Goal: Task Accomplishment & Management: Complete application form

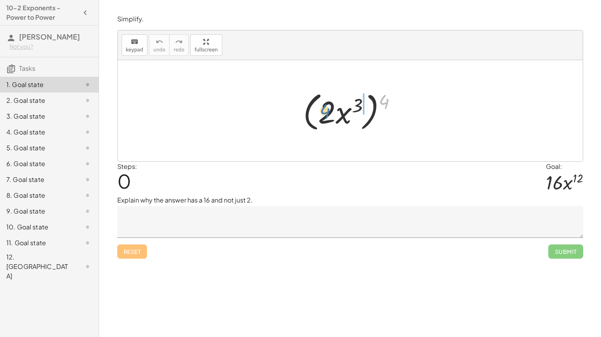
drag, startPoint x: 384, startPoint y: 101, endPoint x: 322, endPoint y: 112, distance: 62.8
click at [322, 112] on div at bounding box center [353, 111] width 108 height 46
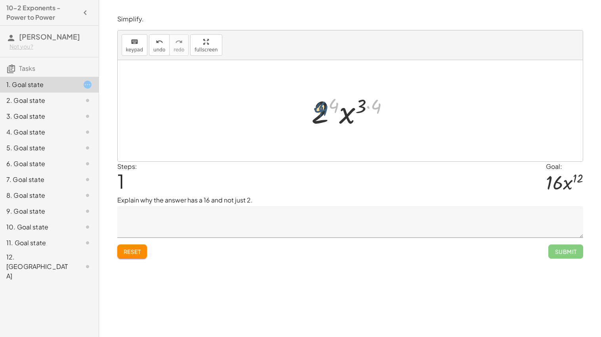
drag, startPoint x: 377, startPoint y: 110, endPoint x: 322, endPoint y: 113, distance: 54.3
click at [322, 113] on div at bounding box center [353, 111] width 92 height 41
drag, startPoint x: 379, startPoint y: 108, endPoint x: 332, endPoint y: 107, distance: 46.7
click at [332, 107] on div at bounding box center [353, 111] width 92 height 41
drag, startPoint x: 376, startPoint y: 108, endPoint x: 365, endPoint y: 106, distance: 11.2
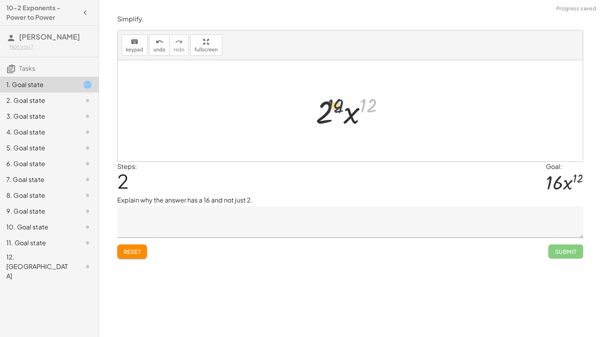
drag, startPoint x: 367, startPoint y: 108, endPoint x: 333, endPoint y: 110, distance: 34.5
click at [333, 110] on div at bounding box center [353, 111] width 83 height 41
drag, startPoint x: 340, startPoint y: 107, endPoint x: 371, endPoint y: 108, distance: 30.9
click at [371, 108] on div at bounding box center [353, 111] width 83 height 41
drag, startPoint x: 327, startPoint y: 112, endPoint x: 362, endPoint y: 117, distance: 35.2
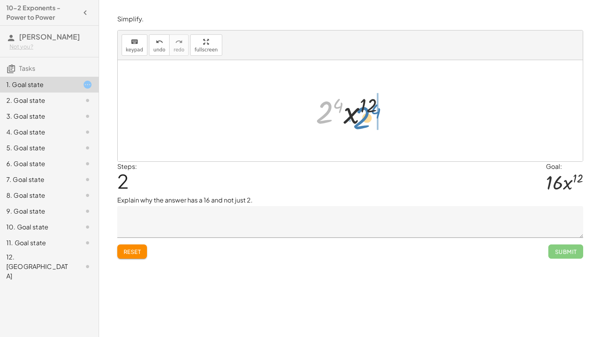
click at [362, 117] on div at bounding box center [353, 111] width 83 height 41
drag, startPoint x: 362, startPoint y: 118, endPoint x: 327, endPoint y: 119, distance: 34.1
click at [327, 119] on div at bounding box center [353, 111] width 83 height 41
drag, startPoint x: 368, startPoint y: 107, endPoint x: 338, endPoint y: 110, distance: 30.2
click at [338, 110] on div at bounding box center [353, 111] width 83 height 41
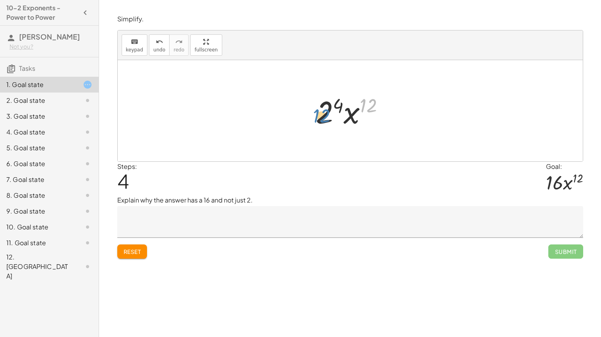
drag, startPoint x: 367, startPoint y: 107, endPoint x: 320, endPoint y: 117, distance: 47.8
click at [320, 117] on div at bounding box center [353, 111] width 83 height 41
drag, startPoint x: 350, startPoint y: 112, endPoint x: 316, endPoint y: 113, distance: 33.7
click at [316, 113] on div at bounding box center [353, 111] width 83 height 41
drag, startPoint x: 341, startPoint y: 107, endPoint x: 358, endPoint y: 118, distance: 20.8
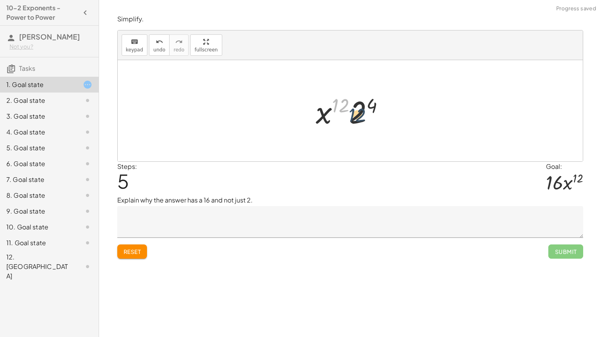
click at [358, 118] on div at bounding box center [353, 111] width 83 height 41
drag, startPoint x: 376, startPoint y: 100, endPoint x: 359, endPoint y: 111, distance: 20.4
drag, startPoint x: 341, startPoint y: 101, endPoint x: 321, endPoint y: 112, distance: 23.0
click at [321, 112] on div at bounding box center [353, 111] width 84 height 41
drag, startPoint x: 319, startPoint y: 116, endPoint x: 388, endPoint y: 117, distance: 68.9
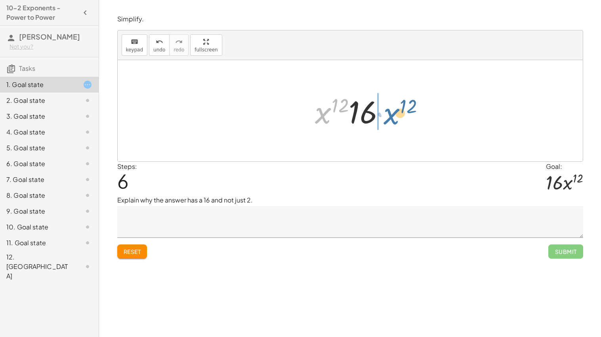
click at [388, 117] on div at bounding box center [353, 111] width 84 height 41
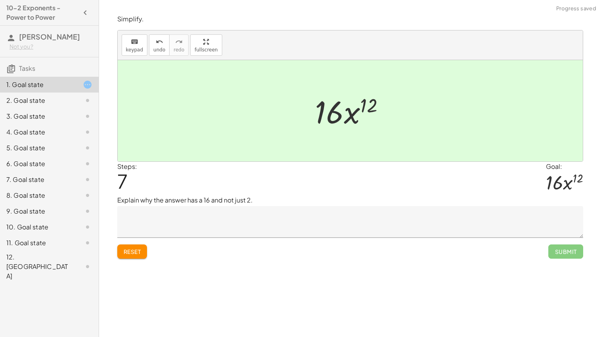
click at [360, 226] on textarea at bounding box center [350, 222] width 466 height 32
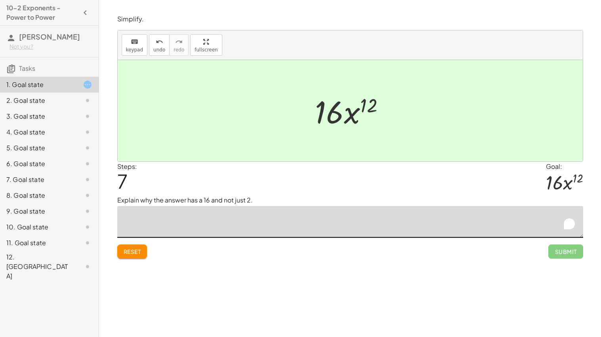
click at [360, 226] on textarea "To enrich screen reader interactions, please activate Accessibility in Grammarl…" at bounding box center [350, 222] width 466 height 32
click at [131, 257] on button "Reset" at bounding box center [132, 252] width 30 height 14
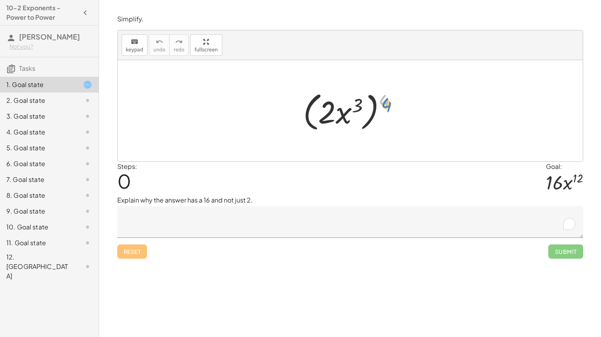
drag, startPoint x: 385, startPoint y: 104, endPoint x: 389, endPoint y: 108, distance: 5.3
click at [389, 108] on div at bounding box center [353, 111] width 108 height 46
click at [323, 215] on textarea "To enrich screen reader interactions, please activate Accessibility in Grammarl…" at bounding box center [350, 222] width 466 height 32
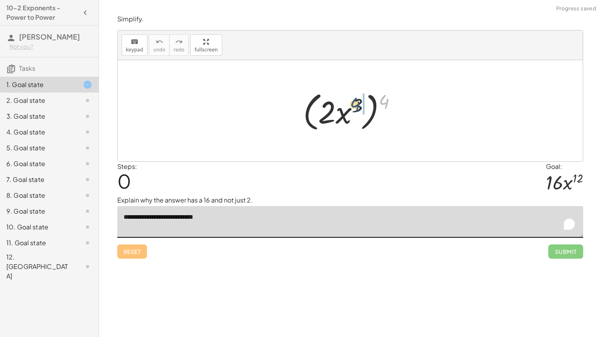
drag, startPoint x: 388, startPoint y: 103, endPoint x: 357, endPoint y: 105, distance: 30.6
click at [357, 105] on div at bounding box center [353, 111] width 108 height 46
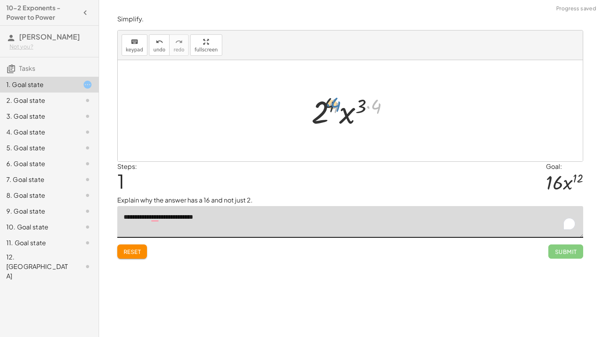
drag, startPoint x: 375, startPoint y: 108, endPoint x: 334, endPoint y: 105, distance: 41.2
click at [334, 105] on div at bounding box center [353, 111] width 92 height 41
drag, startPoint x: 380, startPoint y: 105, endPoint x: 362, endPoint y: 106, distance: 18.2
drag, startPoint x: 364, startPoint y: 106, endPoint x: 331, endPoint y: 105, distance: 32.5
click at [331, 105] on div at bounding box center [353, 111] width 83 height 41
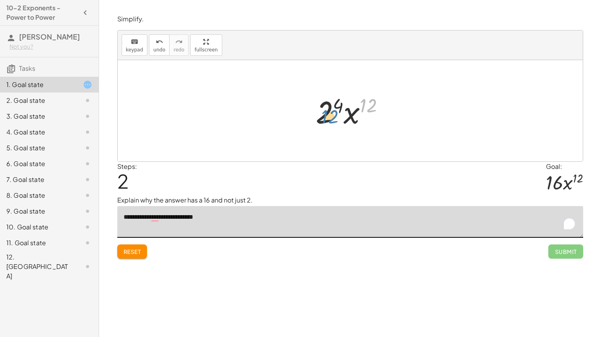
drag, startPoint x: 364, startPoint y: 105, endPoint x: 320, endPoint y: 114, distance: 44.6
click at [320, 114] on div at bounding box center [353, 111] width 83 height 41
drag, startPoint x: 351, startPoint y: 122, endPoint x: 322, endPoint y: 115, distance: 30.1
click at [322, 115] on div at bounding box center [353, 111] width 83 height 41
drag, startPoint x: 320, startPoint y: 110, endPoint x: 356, endPoint y: 108, distance: 35.7
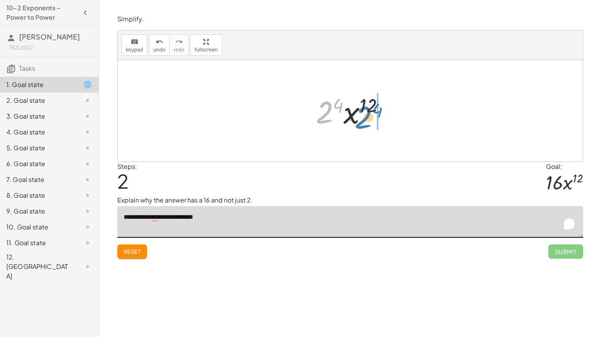
click at [356, 108] on div at bounding box center [353, 111] width 83 height 41
drag, startPoint x: 339, startPoint y: 102, endPoint x: 362, endPoint y: 120, distance: 29.3
click at [362, 120] on div at bounding box center [353, 111] width 83 height 41
drag, startPoint x: 370, startPoint y: 107, endPoint x: 355, endPoint y: 118, distance: 19.2
drag, startPoint x: 321, startPoint y: 113, endPoint x: 386, endPoint y: 120, distance: 65.4
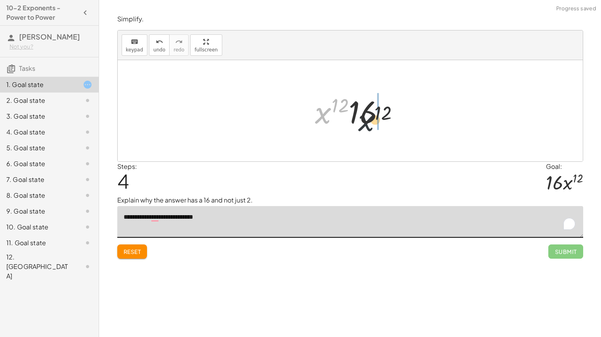
click at [386, 120] on div at bounding box center [353, 111] width 84 height 41
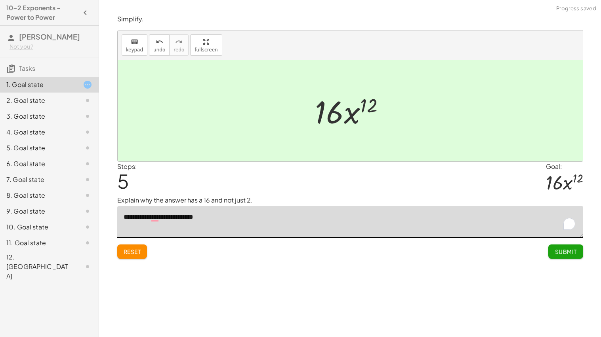
type textarea "**********"
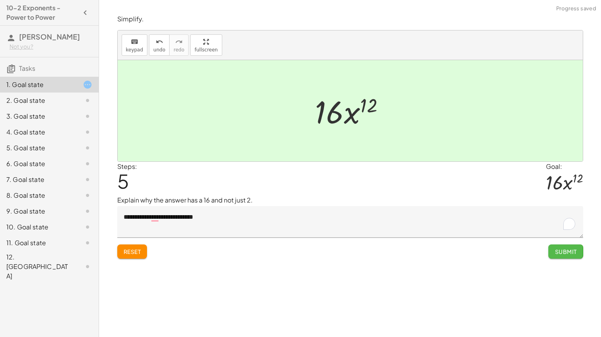
click at [557, 252] on span "Submit" at bounding box center [565, 251] width 22 height 7
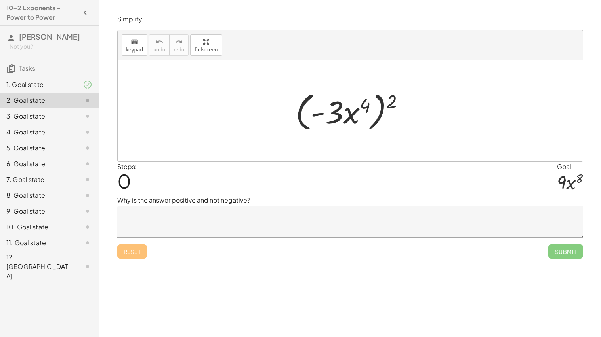
click at [344, 204] on p "Why is the answer positive and not negative?" at bounding box center [350, 201] width 466 height 10
click at [349, 219] on textarea at bounding box center [350, 222] width 466 height 32
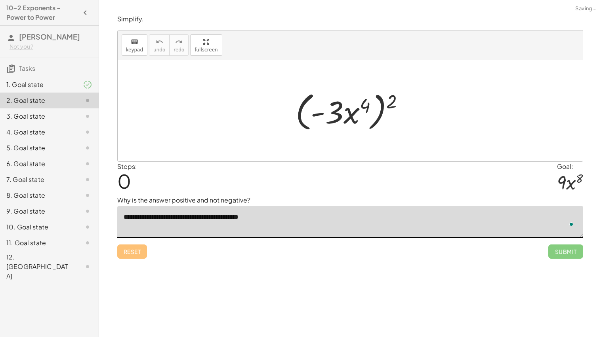
type textarea "**********"
drag, startPoint x: 391, startPoint y: 101, endPoint x: 331, endPoint y: 109, distance: 61.1
click at [331, 109] on div at bounding box center [352, 111] width 123 height 46
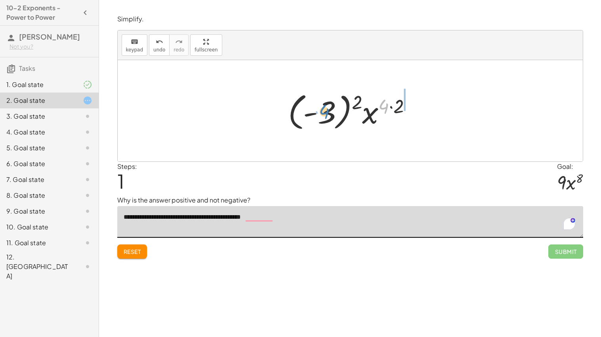
drag, startPoint x: 383, startPoint y: 108, endPoint x: 323, endPoint y: 114, distance: 60.1
click at [323, 114] on div at bounding box center [353, 111] width 138 height 44
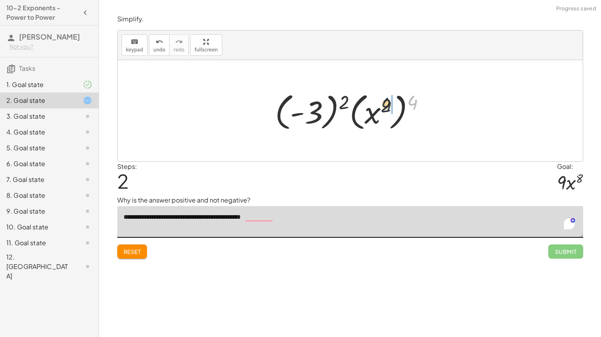
drag, startPoint x: 413, startPoint y: 100, endPoint x: 381, endPoint y: 103, distance: 31.8
click at [381, 103] on div at bounding box center [353, 111] width 165 height 44
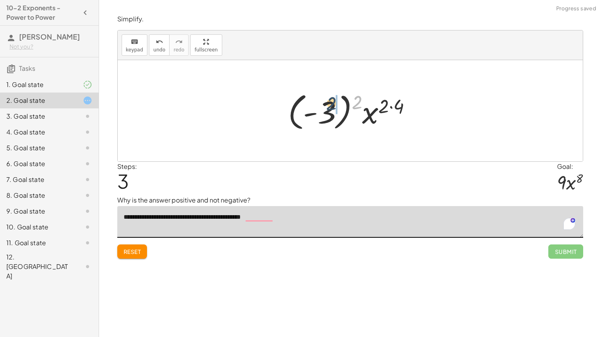
drag, startPoint x: 358, startPoint y: 99, endPoint x: 330, endPoint y: 102, distance: 28.2
click at [330, 102] on div at bounding box center [353, 111] width 138 height 44
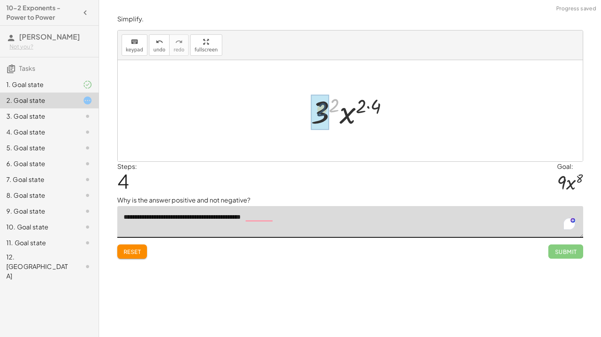
drag, startPoint x: 337, startPoint y: 107, endPoint x: 324, endPoint y: 112, distance: 13.8
drag, startPoint x: 367, startPoint y: 109, endPoint x: 353, endPoint y: 106, distance: 14.5
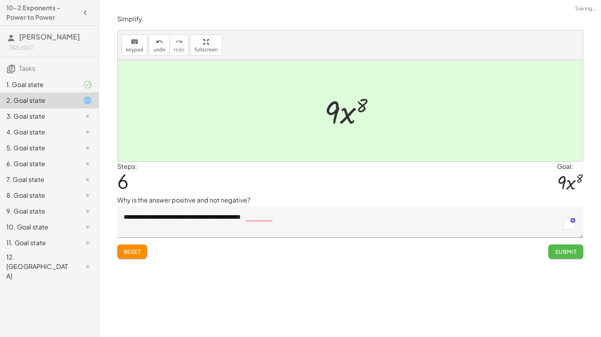
click at [573, 250] on span "Submit" at bounding box center [565, 251] width 22 height 7
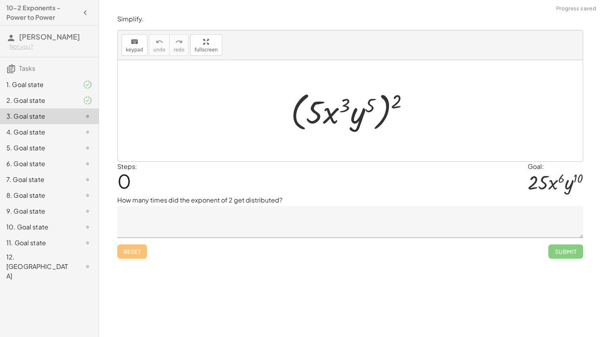
click at [253, 225] on textarea at bounding box center [350, 222] width 466 height 32
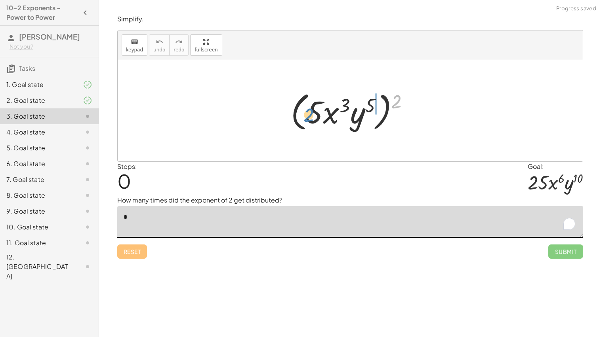
drag, startPoint x: 394, startPoint y: 103, endPoint x: 306, endPoint y: 117, distance: 88.9
click at [306, 117] on div at bounding box center [353, 111] width 133 height 46
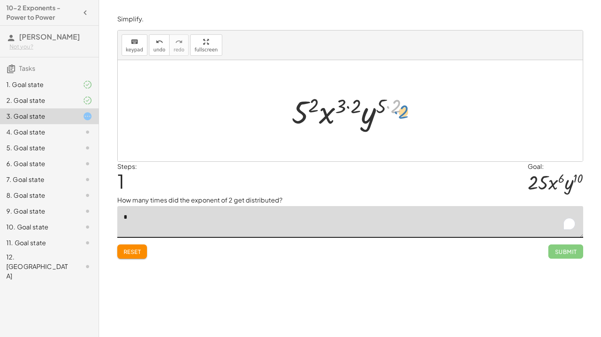
drag, startPoint x: 394, startPoint y: 107, endPoint x: 402, endPoint y: 114, distance: 10.5
click at [402, 114] on div at bounding box center [352, 111] width 131 height 41
type textarea "*"
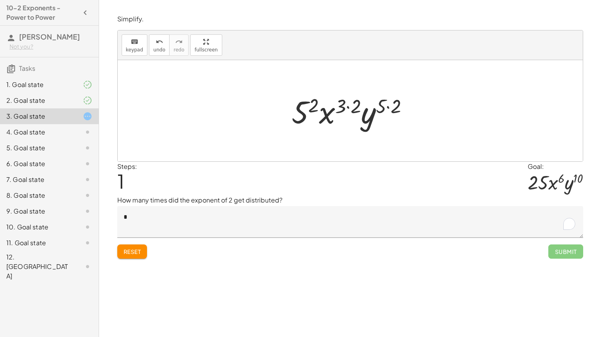
click at [138, 253] on span "Reset" at bounding box center [132, 251] width 17 height 7
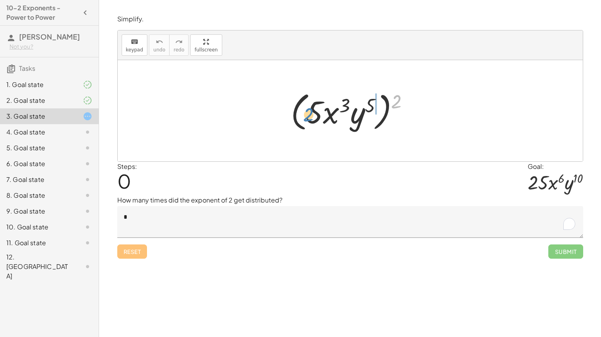
drag, startPoint x: 396, startPoint y: 103, endPoint x: 312, endPoint y: 116, distance: 85.3
click at [312, 116] on div at bounding box center [353, 111] width 133 height 46
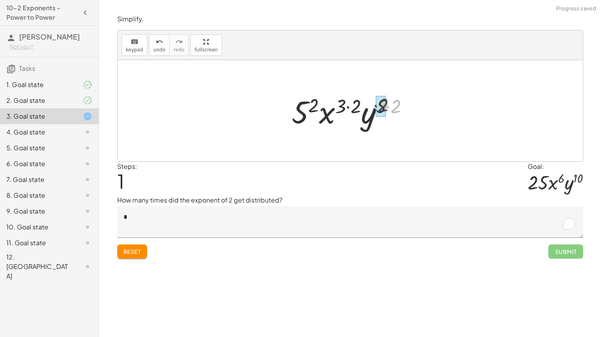
drag, startPoint x: 397, startPoint y: 108, endPoint x: 384, endPoint y: 107, distance: 13.1
drag, startPoint x: 363, startPoint y: 107, endPoint x: 341, endPoint y: 106, distance: 21.4
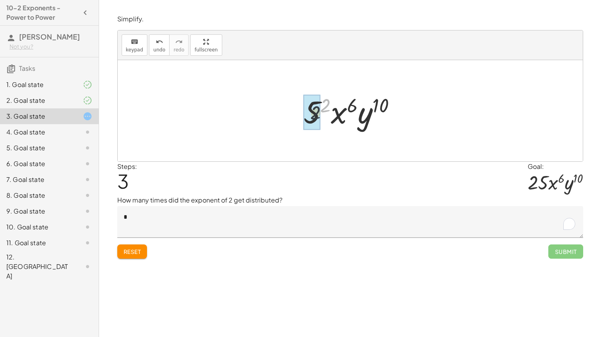
drag, startPoint x: 326, startPoint y: 103, endPoint x: 314, endPoint y: 112, distance: 14.4
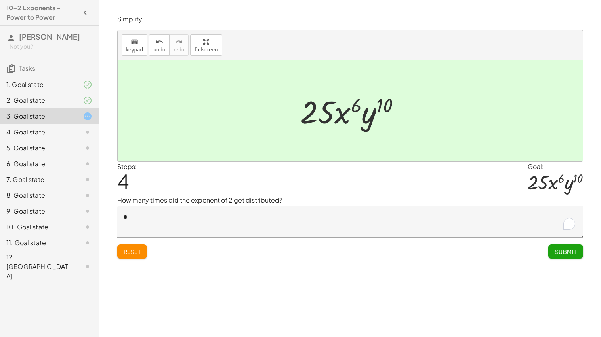
click at [140, 247] on button "Reset" at bounding box center [132, 252] width 30 height 14
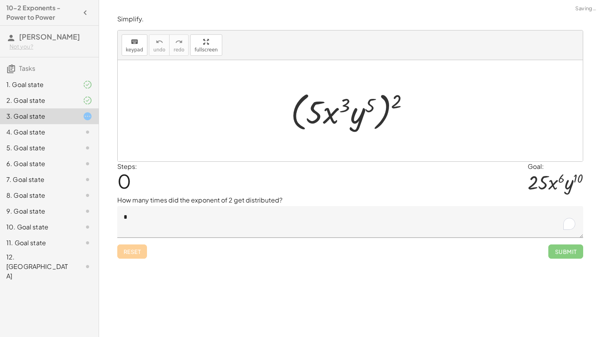
click at [140, 247] on div "Reset Submit" at bounding box center [350, 248] width 466 height 21
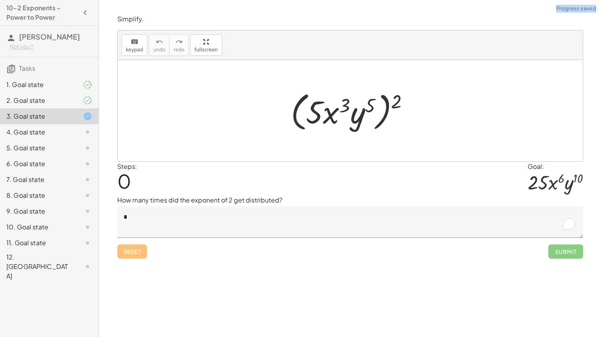
click at [140, 247] on div "Reset Submit" at bounding box center [350, 248] width 466 height 21
drag, startPoint x: 397, startPoint y: 103, endPoint x: 306, endPoint y: 116, distance: 91.2
click at [306, 116] on div at bounding box center [353, 111] width 133 height 46
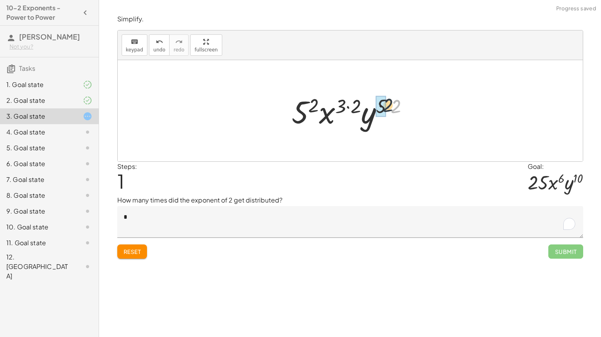
drag, startPoint x: 393, startPoint y: 108, endPoint x: 381, endPoint y: 107, distance: 12.3
drag, startPoint x: 363, startPoint y: 107, endPoint x: 346, endPoint y: 106, distance: 17.0
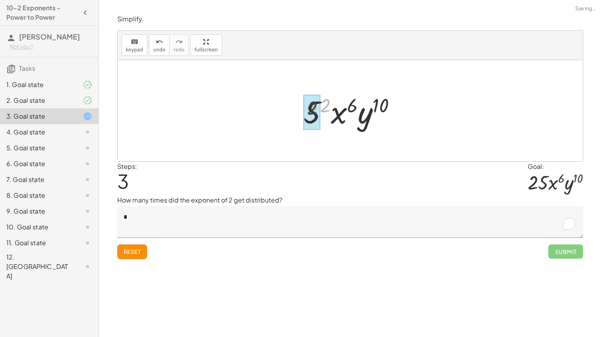
drag, startPoint x: 329, startPoint y: 104, endPoint x: 315, endPoint y: 107, distance: 14.6
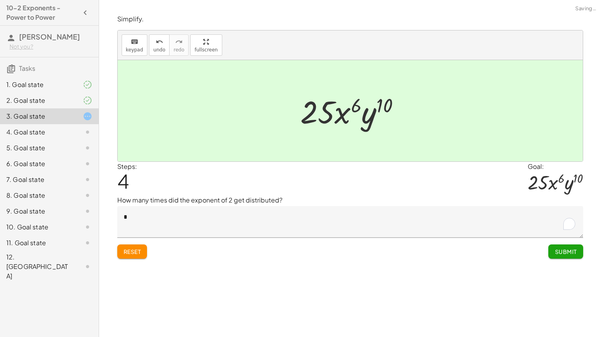
click at [567, 259] on button "Submit" at bounding box center [565, 252] width 34 height 14
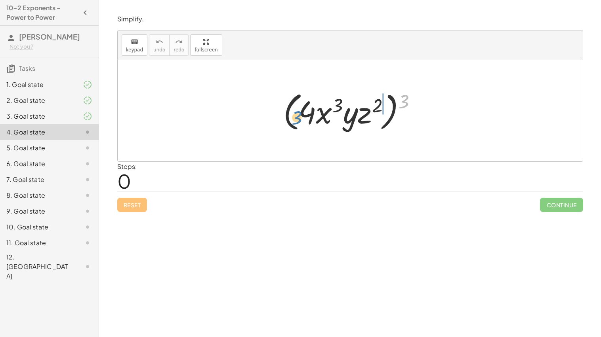
drag, startPoint x: 406, startPoint y: 99, endPoint x: 307, endPoint y: 114, distance: 100.6
click at [307, 114] on div at bounding box center [353, 111] width 148 height 46
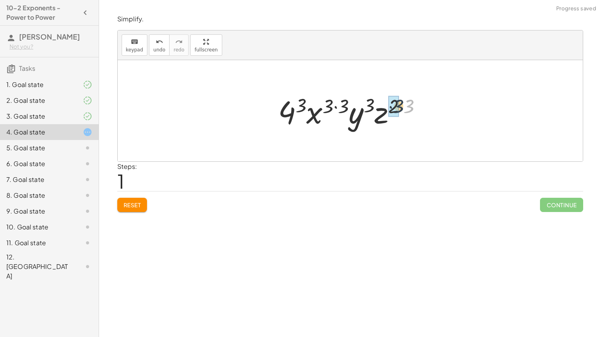
drag, startPoint x: 407, startPoint y: 108, endPoint x: 396, endPoint y: 108, distance: 11.1
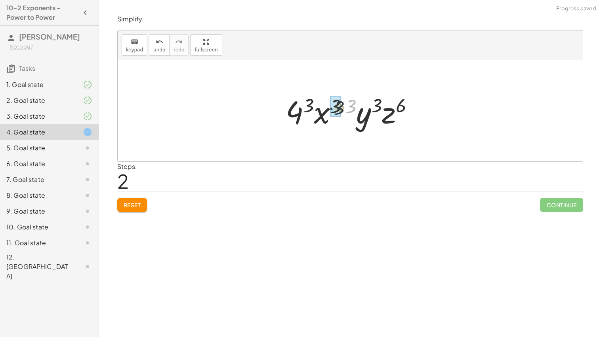
drag, startPoint x: 352, startPoint y: 104, endPoint x: 337, endPoint y: 106, distance: 14.7
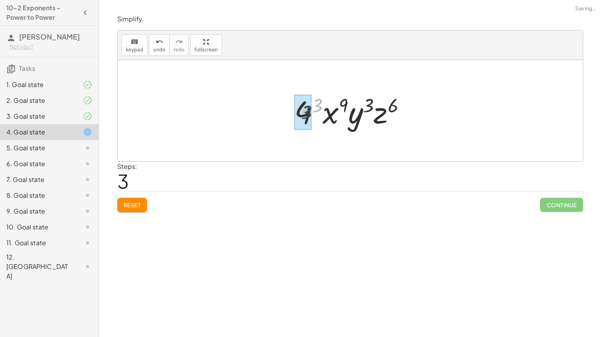
drag, startPoint x: 320, startPoint y: 104, endPoint x: 309, endPoint y: 111, distance: 13.2
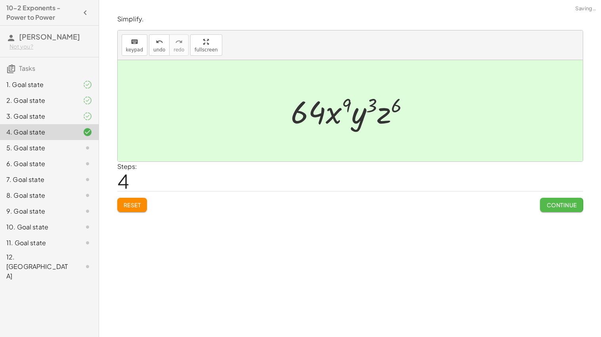
click at [571, 208] on span "Continue" at bounding box center [561, 205] width 30 height 7
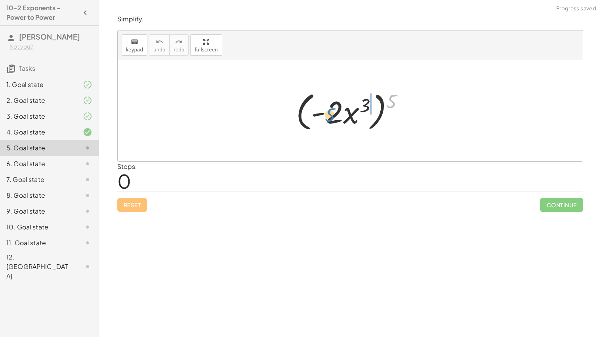
drag, startPoint x: 392, startPoint y: 101, endPoint x: 329, endPoint y: 116, distance: 65.0
click at [329, 116] on div at bounding box center [353, 111] width 122 height 46
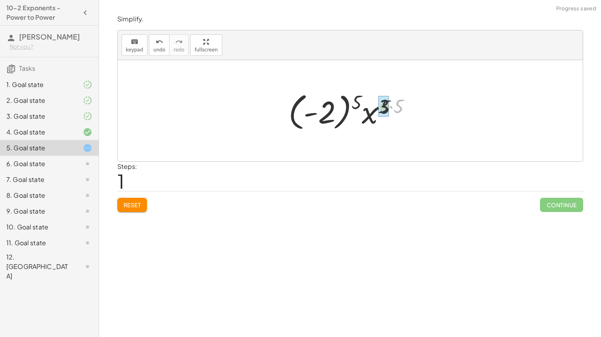
drag, startPoint x: 401, startPoint y: 107, endPoint x: 381, endPoint y: 108, distance: 20.2
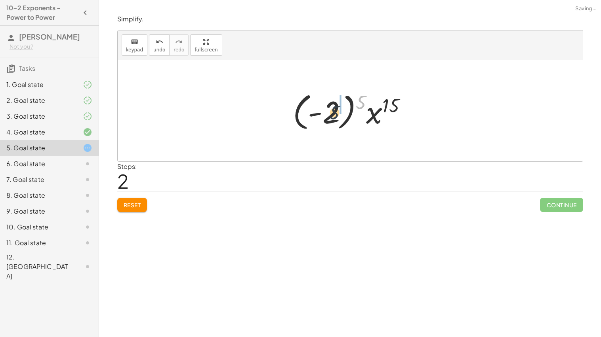
drag, startPoint x: 360, startPoint y: 102, endPoint x: 331, endPoint y: 114, distance: 32.1
click at [331, 114] on div at bounding box center [353, 111] width 128 height 44
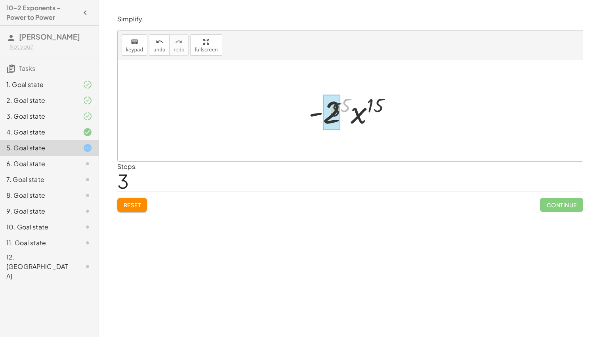
drag, startPoint x: 345, startPoint y: 105, endPoint x: 332, endPoint y: 111, distance: 14.4
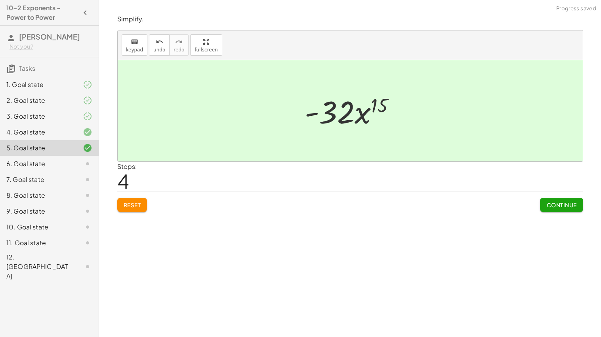
click at [571, 206] on span "Continue" at bounding box center [561, 205] width 30 height 7
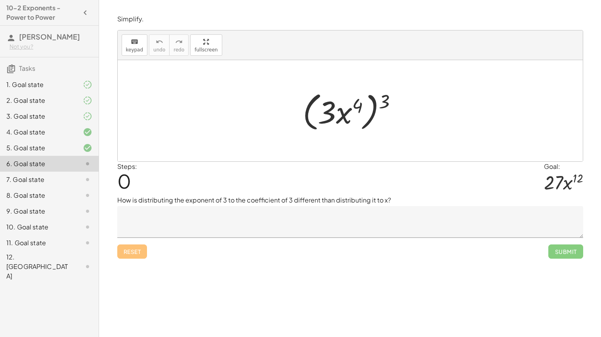
click at [328, 227] on textarea at bounding box center [350, 222] width 466 height 32
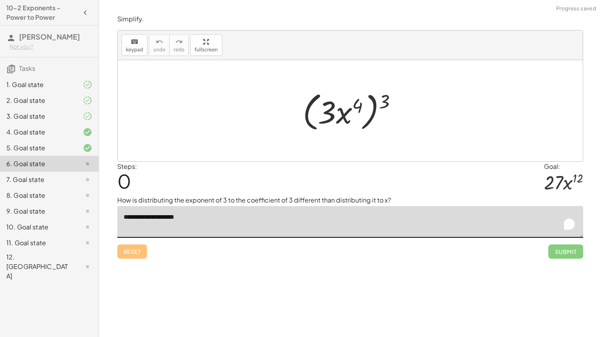
click at [168, 219] on textarea "**********" at bounding box center [350, 222] width 466 height 32
type textarea "**********"
drag, startPoint x: 387, startPoint y: 101, endPoint x: 329, endPoint y: 115, distance: 59.7
click at [329, 115] on div at bounding box center [353, 111] width 109 height 46
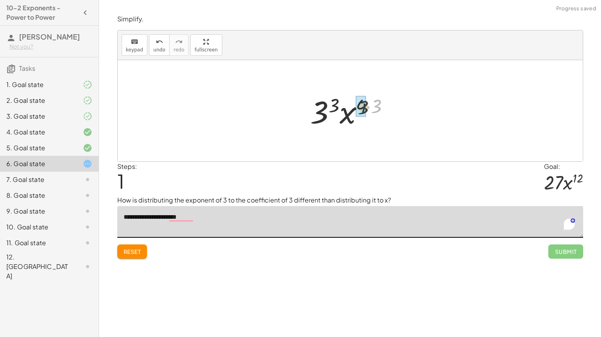
drag, startPoint x: 378, startPoint y: 107, endPoint x: 362, endPoint y: 108, distance: 15.5
drag, startPoint x: 337, startPoint y: 107, endPoint x: 321, endPoint y: 112, distance: 16.9
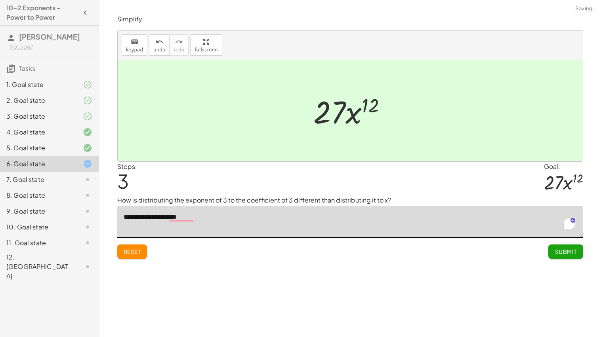
click at [572, 254] on span "Submit" at bounding box center [565, 251] width 22 height 7
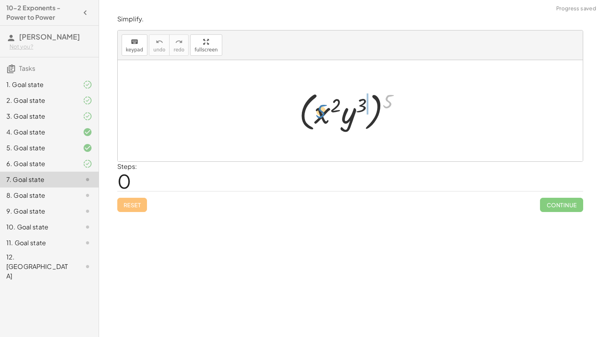
drag, startPoint x: 389, startPoint y: 106, endPoint x: 322, endPoint y: 118, distance: 68.7
click at [322, 118] on div at bounding box center [353, 111] width 116 height 46
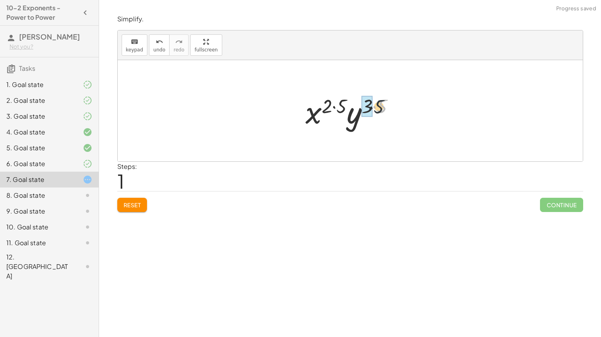
drag, startPoint x: 381, startPoint y: 105, endPoint x: 367, endPoint y: 105, distance: 13.9
drag, startPoint x: 346, startPoint y: 104, endPoint x: 330, endPoint y: 105, distance: 15.9
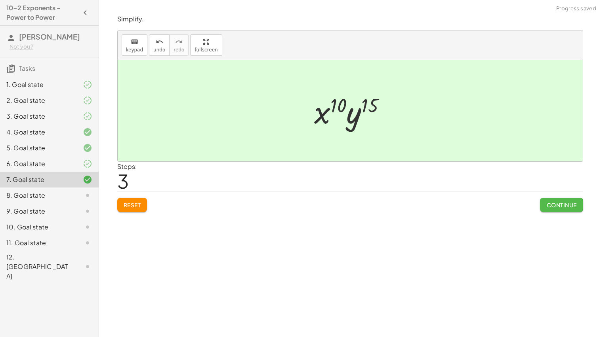
click at [552, 206] on span "Continue" at bounding box center [561, 205] width 30 height 7
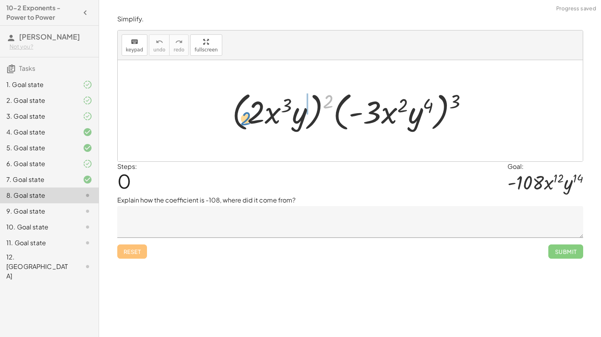
drag, startPoint x: 331, startPoint y: 97, endPoint x: 249, endPoint y: 114, distance: 83.3
click at [249, 114] on div at bounding box center [353, 111] width 250 height 46
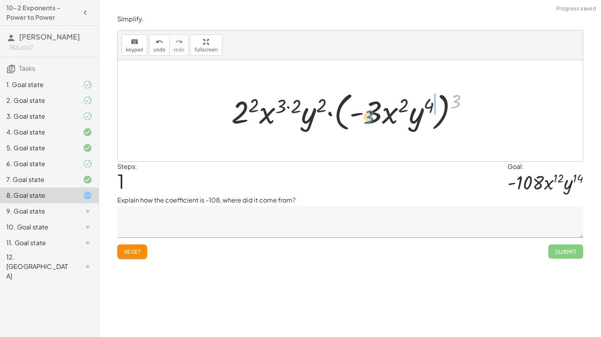
drag, startPoint x: 453, startPoint y: 106, endPoint x: 363, endPoint y: 122, distance: 92.0
click at [363, 122] on div at bounding box center [352, 111] width 251 height 46
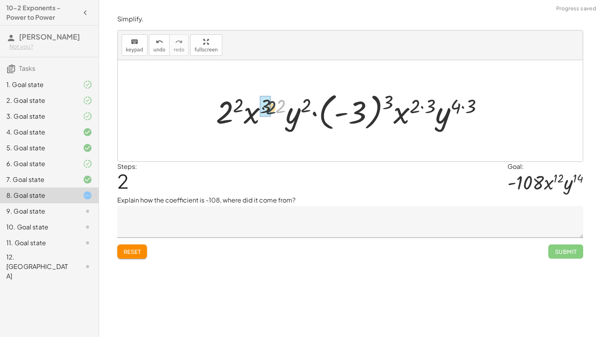
drag, startPoint x: 282, startPoint y: 105, endPoint x: 266, endPoint y: 106, distance: 15.4
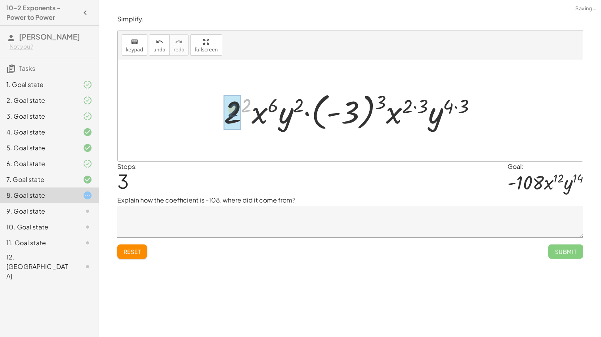
drag, startPoint x: 247, startPoint y: 104, endPoint x: 233, endPoint y: 109, distance: 14.8
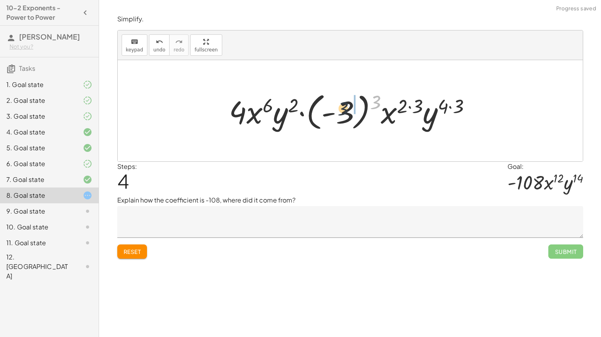
drag, startPoint x: 370, startPoint y: 103, endPoint x: 336, endPoint y: 109, distance: 34.7
click at [336, 109] on div at bounding box center [353, 111] width 257 height 44
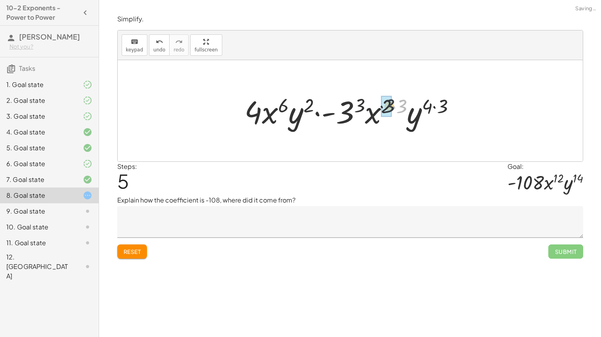
drag, startPoint x: 402, startPoint y: 107, endPoint x: 383, endPoint y: 107, distance: 18.6
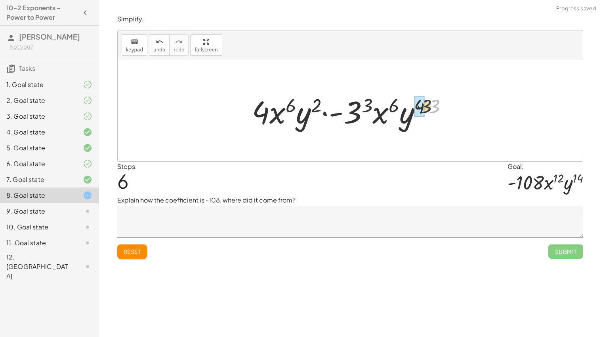
drag, startPoint x: 434, startPoint y: 108, endPoint x: 415, endPoint y: 107, distance: 19.5
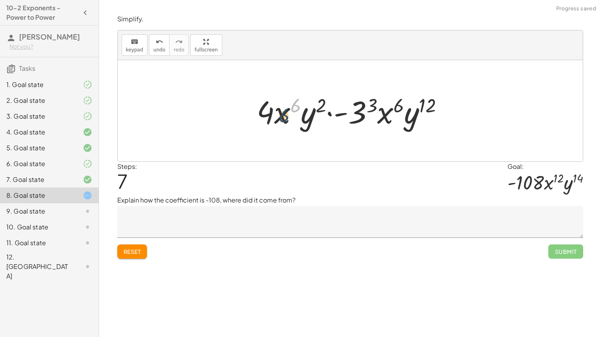
drag, startPoint x: 294, startPoint y: 106, endPoint x: 282, endPoint y: 116, distance: 16.0
click at [282, 116] on div at bounding box center [353, 111] width 201 height 41
drag, startPoint x: 320, startPoint y: 107, endPoint x: 305, endPoint y: 126, distance: 23.9
click at [305, 126] on div at bounding box center [353, 111] width 201 height 41
drag, startPoint x: 374, startPoint y: 106, endPoint x: 354, endPoint y: 122, distance: 25.1
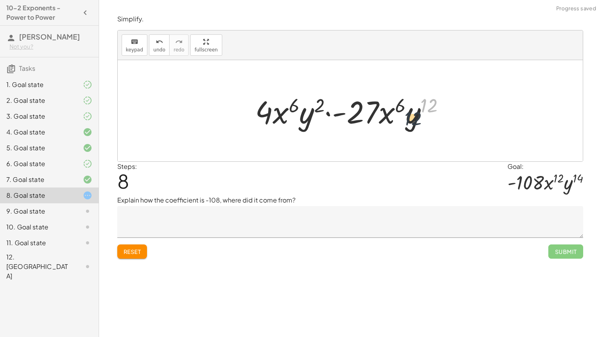
drag, startPoint x: 428, startPoint y: 105, endPoint x: 405, endPoint y: 126, distance: 30.6
click at [405, 126] on div at bounding box center [353, 111] width 204 height 41
drag, startPoint x: 398, startPoint y: 108, endPoint x: 383, endPoint y: 128, distance: 24.9
click at [383, 128] on div at bounding box center [353, 111] width 204 height 41
drag, startPoint x: 397, startPoint y: 107, endPoint x: 345, endPoint y: 123, distance: 54.1
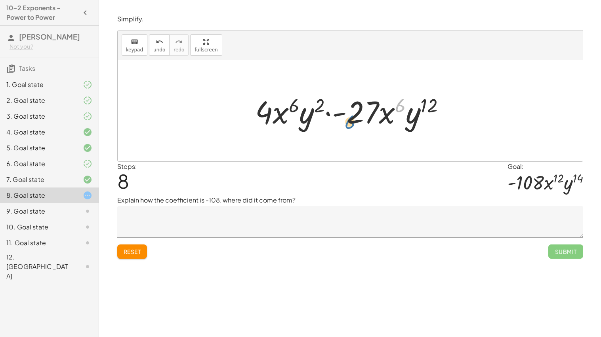
click at [345, 123] on div at bounding box center [353, 111] width 204 height 41
drag, startPoint x: 422, startPoint y: 105, endPoint x: 350, endPoint y: 112, distance: 72.4
click at [350, 112] on div at bounding box center [353, 111] width 204 height 41
drag, startPoint x: 281, startPoint y: 118, endPoint x: 259, endPoint y: 117, distance: 21.8
click at [259, 117] on div at bounding box center [353, 111] width 204 height 41
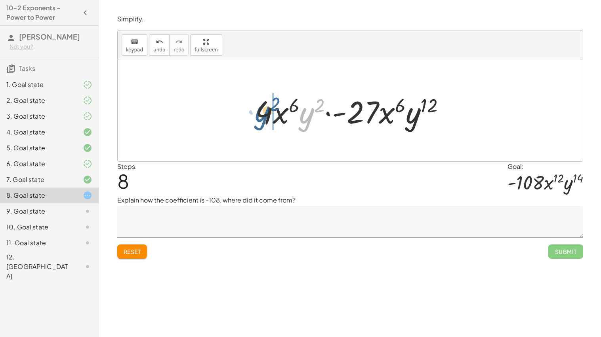
drag, startPoint x: 311, startPoint y: 114, endPoint x: 263, endPoint y: 107, distance: 48.4
click at [263, 107] on div at bounding box center [353, 111] width 204 height 41
drag, startPoint x: 321, startPoint y: 108, endPoint x: 262, endPoint y: 114, distance: 59.4
click at [262, 114] on div at bounding box center [353, 111] width 204 height 41
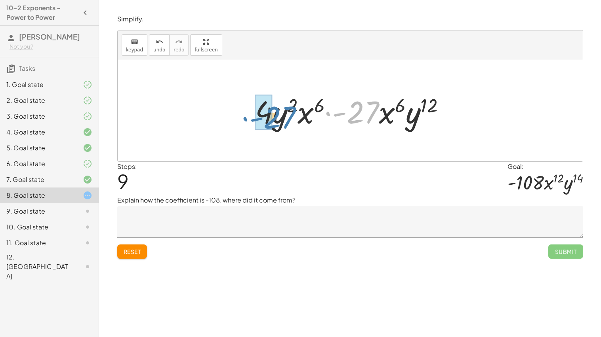
drag, startPoint x: 359, startPoint y: 114, endPoint x: 273, endPoint y: 118, distance: 86.0
click at [273, 118] on div at bounding box center [353, 111] width 204 height 41
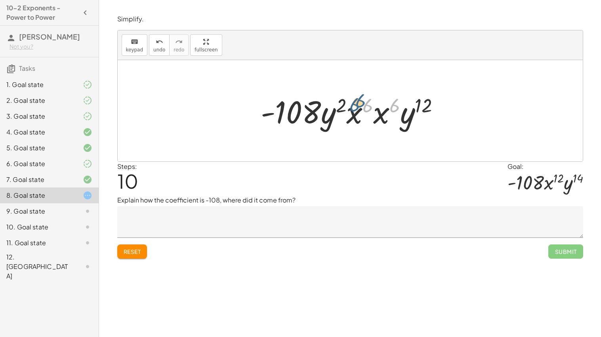
drag, startPoint x: 393, startPoint y: 108, endPoint x: 359, endPoint y: 104, distance: 34.4
click at [359, 104] on div at bounding box center [353, 111] width 193 height 41
drag, startPoint x: 392, startPoint y: 107, endPoint x: 357, endPoint y: 109, distance: 34.5
click at [357, 109] on div at bounding box center [353, 111] width 193 height 41
drag, startPoint x: 406, startPoint y: 123, endPoint x: 345, endPoint y: 119, distance: 61.1
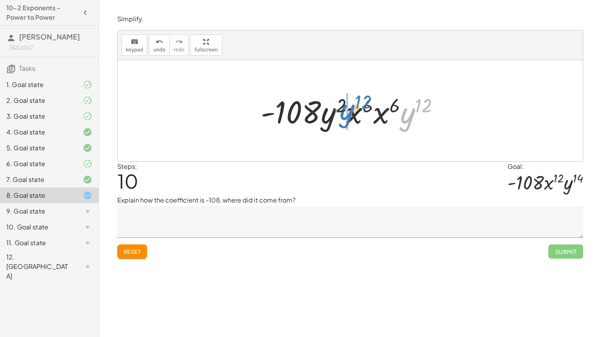
click at [345, 119] on div at bounding box center [353, 111] width 193 height 41
drag, startPoint x: 340, startPoint y: 107, endPoint x: 371, endPoint y: 105, distance: 31.7
click at [371, 105] on div at bounding box center [353, 111] width 193 height 41
drag, startPoint x: 371, startPoint y: 105, endPoint x: 344, endPoint y: 107, distance: 27.4
click at [344, 107] on div at bounding box center [353, 111] width 193 height 41
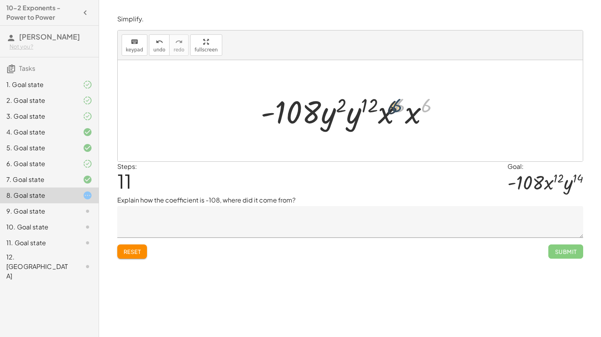
drag, startPoint x: 423, startPoint y: 107, endPoint x: 393, endPoint y: 108, distance: 30.1
click at [393, 108] on div at bounding box center [353, 111] width 193 height 41
drag, startPoint x: 386, startPoint y: 117, endPoint x: 409, endPoint y: 120, distance: 23.6
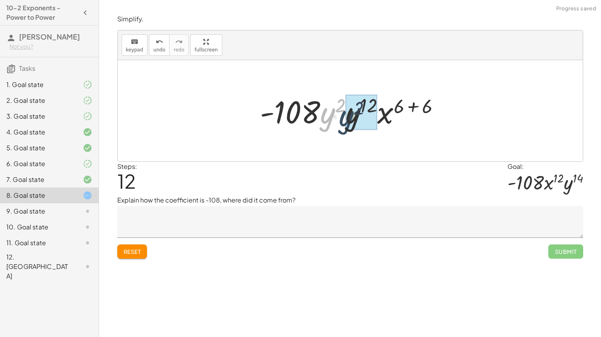
drag, startPoint x: 324, startPoint y: 116, endPoint x: 346, endPoint y: 120, distance: 22.9
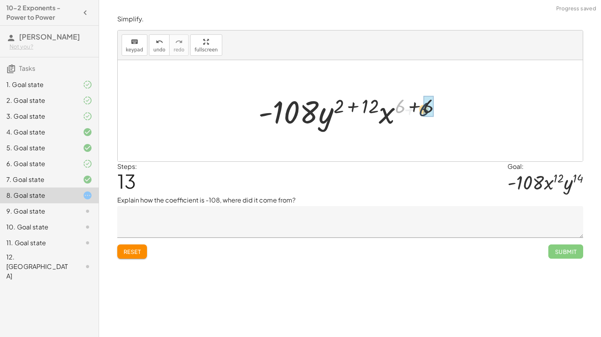
drag, startPoint x: 396, startPoint y: 108, endPoint x: 421, endPoint y: 111, distance: 24.8
click at [421, 111] on div at bounding box center [352, 111] width 197 height 41
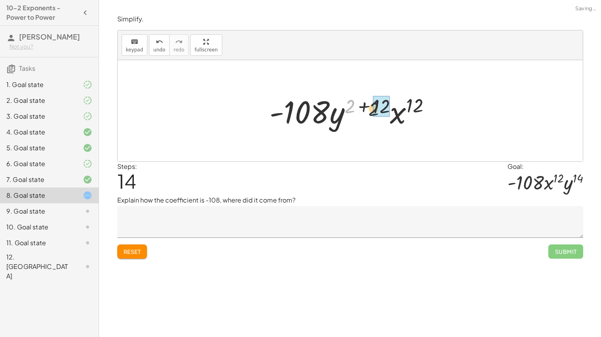
drag, startPoint x: 350, startPoint y: 105, endPoint x: 379, endPoint y: 109, distance: 29.5
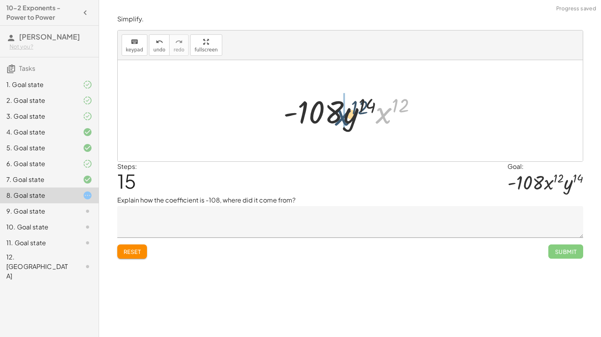
drag, startPoint x: 382, startPoint y: 116, endPoint x: 340, endPoint y: 118, distance: 42.0
click at [340, 118] on div at bounding box center [352, 111] width 147 height 41
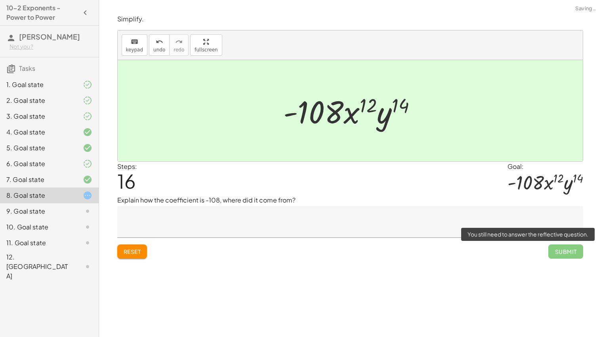
click at [563, 255] on span "Submit" at bounding box center [565, 252] width 34 height 14
click at [387, 216] on textarea at bounding box center [350, 222] width 466 height 32
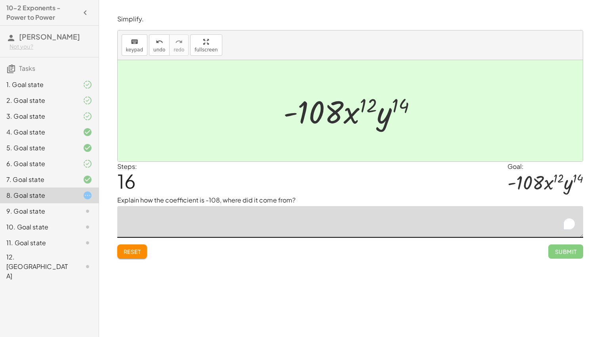
click at [141, 249] on button "Reset" at bounding box center [132, 252] width 30 height 14
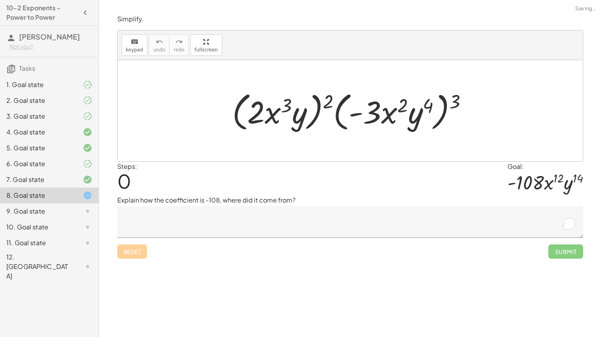
click at [141, 249] on div "Reset Submit" at bounding box center [350, 248] width 466 height 21
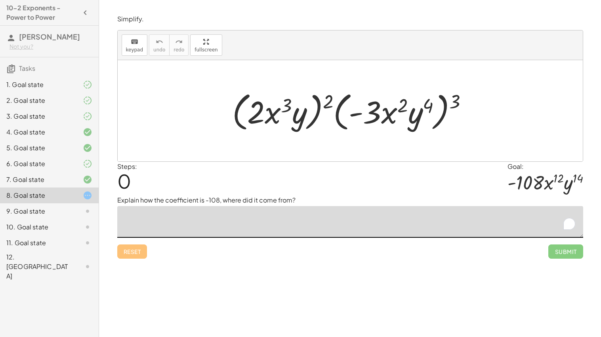
click at [198, 224] on textarea "To enrich screen reader interactions, please activate Accessibility in Grammarl…" at bounding box center [350, 222] width 466 height 32
drag, startPoint x: 327, startPoint y: 102, endPoint x: 253, endPoint y: 110, distance: 74.1
click at [253, 110] on div at bounding box center [353, 111] width 250 height 46
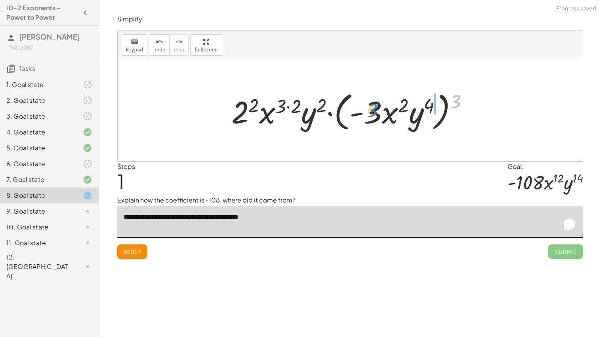
drag, startPoint x: 455, startPoint y: 103, endPoint x: 368, endPoint y: 113, distance: 87.2
click at [368, 113] on div at bounding box center [352, 111] width 251 height 46
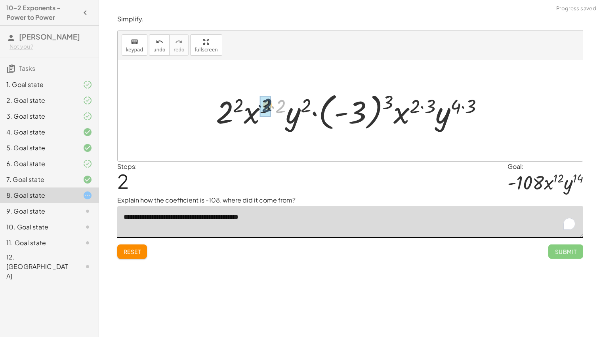
drag, startPoint x: 280, startPoint y: 109, endPoint x: 264, endPoint y: 105, distance: 16.2
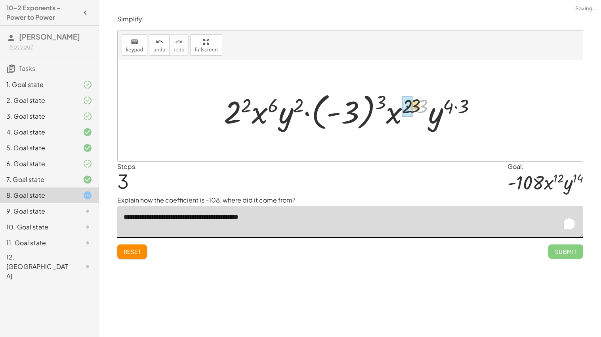
drag, startPoint x: 421, startPoint y: 110, endPoint x: 403, endPoint y: 108, distance: 18.3
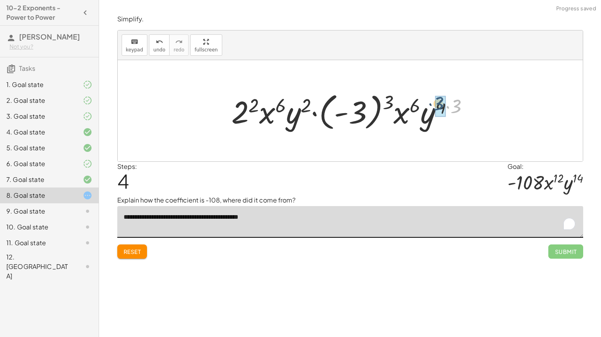
drag, startPoint x: 456, startPoint y: 110, endPoint x: 438, endPoint y: 107, distance: 18.0
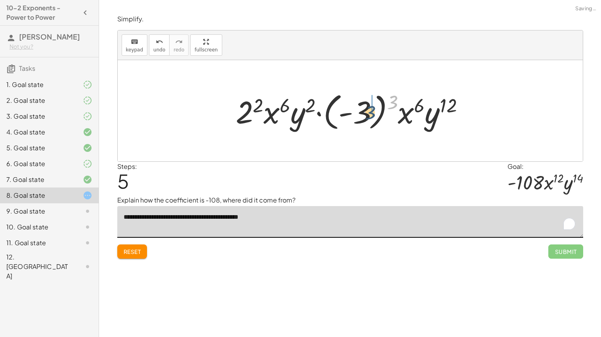
drag, startPoint x: 391, startPoint y: 104, endPoint x: 364, endPoint y: 113, distance: 28.3
click at [364, 113] on div at bounding box center [353, 111] width 243 height 44
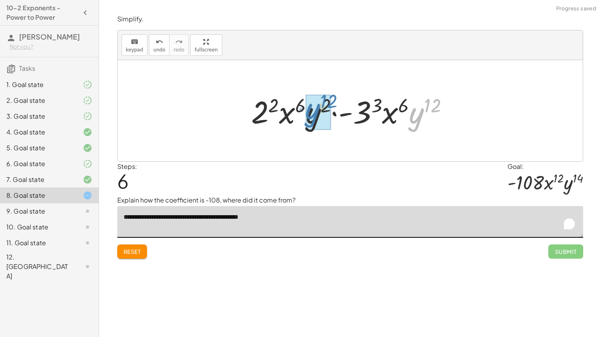
drag, startPoint x: 415, startPoint y: 122, endPoint x: 311, endPoint y: 118, distance: 103.8
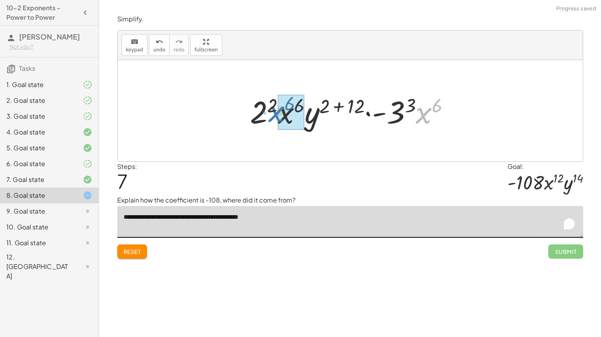
drag, startPoint x: 426, startPoint y: 116, endPoint x: 278, endPoint y: 115, distance: 147.7
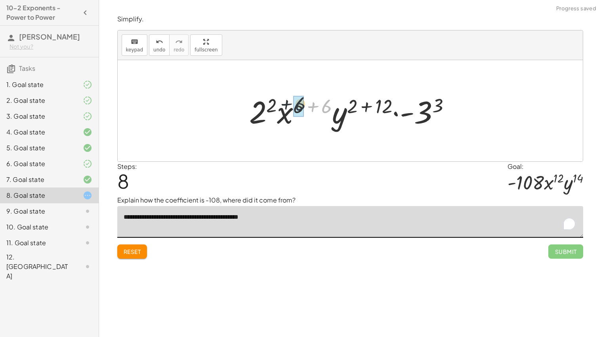
drag, startPoint x: 324, startPoint y: 107, endPoint x: 293, endPoint y: 104, distance: 31.0
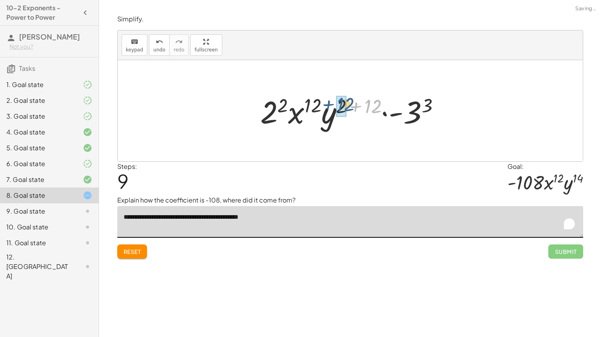
drag, startPoint x: 376, startPoint y: 106, endPoint x: 347, endPoint y: 104, distance: 29.0
click at [347, 104] on div at bounding box center [353, 111] width 194 height 41
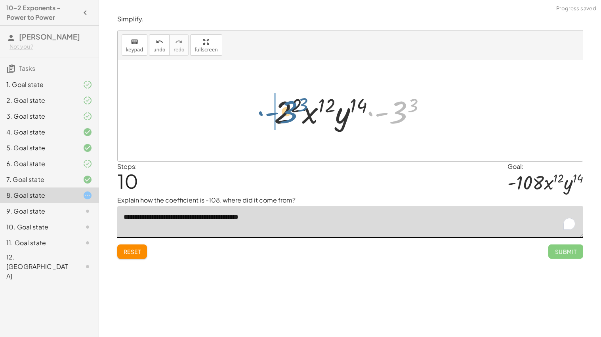
drag, startPoint x: 397, startPoint y: 116, endPoint x: 326, endPoint y: 139, distance: 74.3
click at [283, 116] on div at bounding box center [353, 111] width 166 height 41
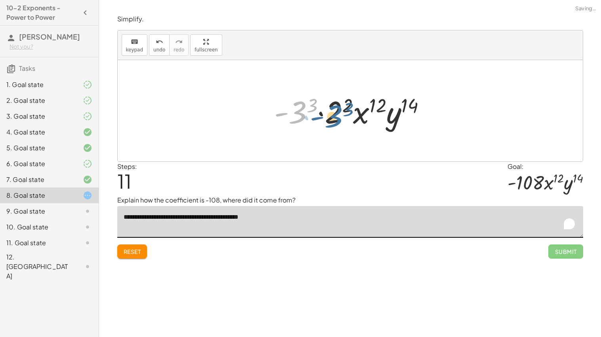
drag, startPoint x: 301, startPoint y: 113, endPoint x: 337, endPoint y: 110, distance: 36.6
click at [337, 110] on div at bounding box center [353, 111] width 166 height 41
drag, startPoint x: 335, startPoint y: 118, endPoint x: 294, endPoint y: 116, distance: 40.9
click at [294, 116] on div at bounding box center [353, 111] width 166 height 41
drag, startPoint x: 347, startPoint y: 107, endPoint x: 312, endPoint y: 105, distance: 34.9
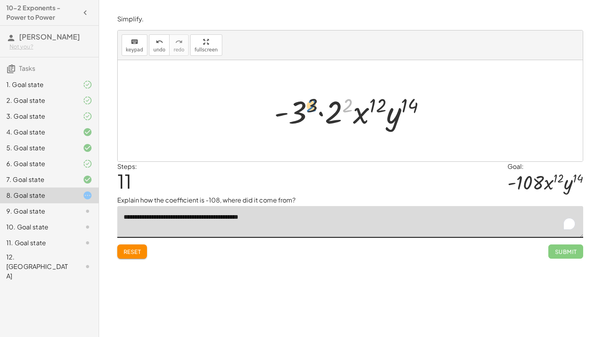
click at [312, 105] on div at bounding box center [353, 111] width 166 height 41
drag, startPoint x: 312, startPoint y: 105, endPoint x: 346, endPoint y: 103, distance: 33.3
click at [346, 103] on div at bounding box center [353, 111] width 166 height 41
drag, startPoint x: 294, startPoint y: 120, endPoint x: 337, endPoint y: 123, distance: 43.6
click at [337, 123] on div at bounding box center [353, 111] width 166 height 41
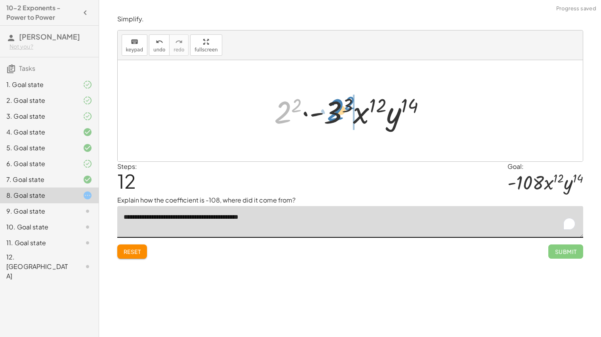
drag, startPoint x: 282, startPoint y: 113, endPoint x: 334, endPoint y: 110, distance: 52.3
click at [334, 110] on div at bounding box center [353, 111] width 166 height 41
drag, startPoint x: 312, startPoint y: 107, endPoint x: 299, endPoint y: 110, distance: 13.7
drag, startPoint x: 297, startPoint y: 113, endPoint x: 267, endPoint y: 88, distance: 39.0
drag, startPoint x: 351, startPoint y: 105, endPoint x: 338, endPoint y: 110, distance: 14.0
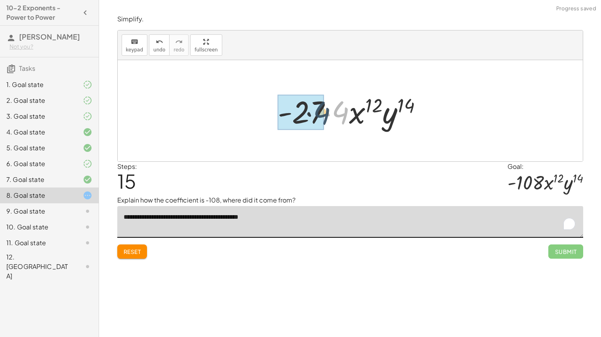
drag, startPoint x: 338, startPoint y: 110, endPoint x: 308, endPoint y: 111, distance: 30.1
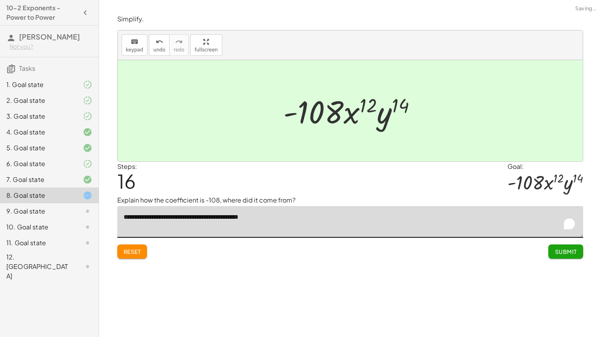
type textarea "**********"
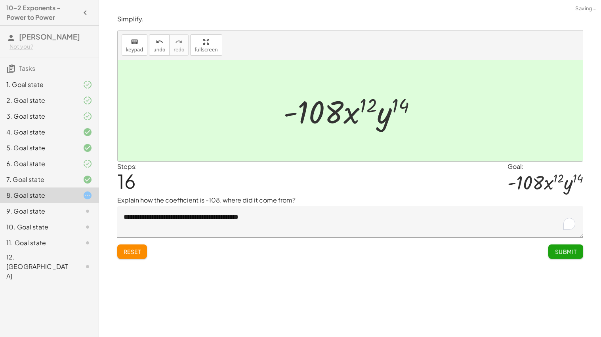
click at [0, 0] on div "**********" at bounding box center [0, 0] width 0 height 0
click at [558, 251] on span "Submit" at bounding box center [565, 251] width 22 height 7
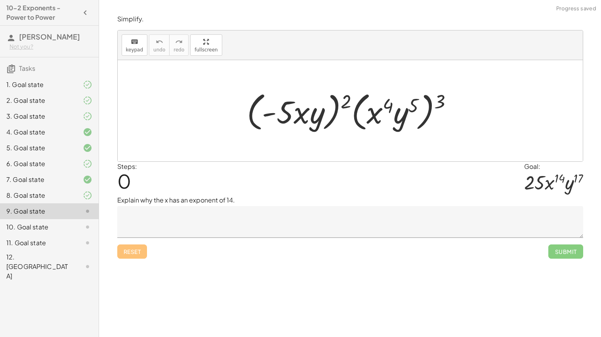
click at [339, 230] on textarea at bounding box center [350, 222] width 466 height 32
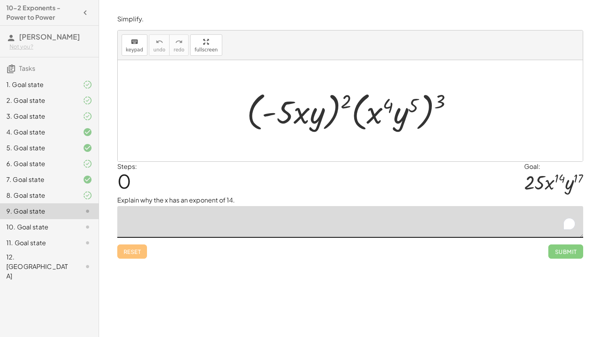
click at [339, 230] on textarea "To enrich screen reader interactions, please activate Accessibility in Grammarl…" at bounding box center [350, 222] width 466 height 32
type textarea "**********"
drag, startPoint x: 438, startPoint y: 104, endPoint x: 373, endPoint y: 116, distance: 66.4
click at [373, 116] on div at bounding box center [353, 111] width 220 height 46
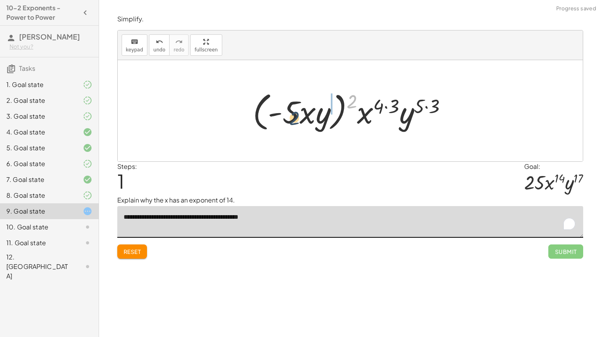
drag, startPoint x: 348, startPoint y: 99, endPoint x: 281, endPoint y: 116, distance: 69.9
click at [281, 116] on div at bounding box center [353, 111] width 209 height 46
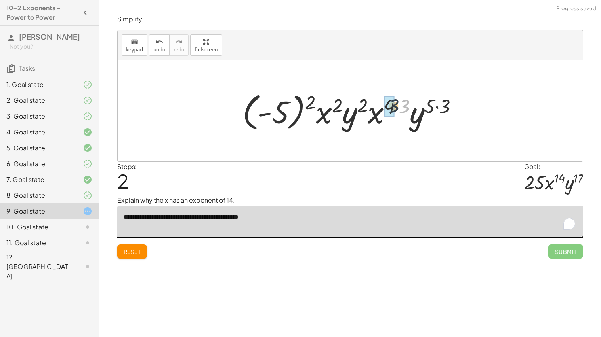
drag, startPoint x: 403, startPoint y: 104, endPoint x: 390, endPoint y: 104, distance: 13.9
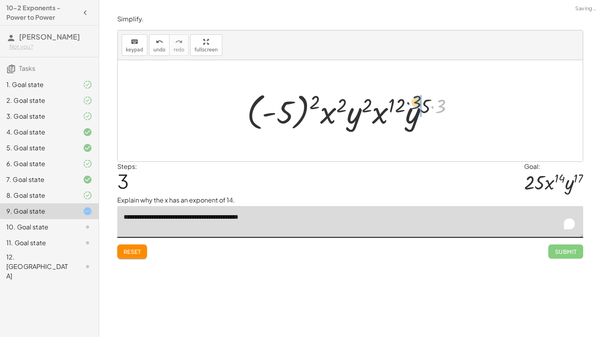
drag, startPoint x: 442, startPoint y: 108, endPoint x: 417, endPoint y: 105, distance: 24.9
click at [417, 105] on div at bounding box center [353, 111] width 221 height 44
drag, startPoint x: 317, startPoint y: 105, endPoint x: 268, endPoint y: 108, distance: 48.4
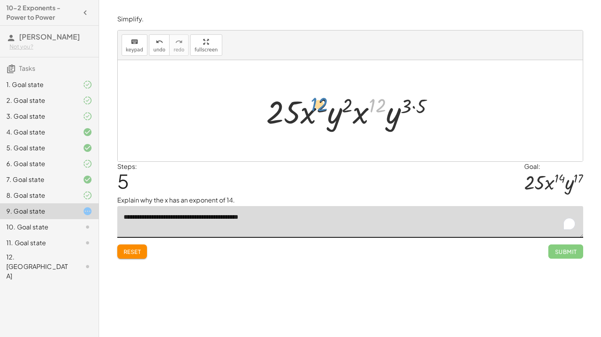
drag, startPoint x: 373, startPoint y: 108, endPoint x: 314, endPoint y: 106, distance: 59.4
click at [314, 106] on div at bounding box center [353, 111] width 182 height 41
drag, startPoint x: 322, startPoint y: 105, endPoint x: 306, endPoint y: 117, distance: 19.9
click at [306, 117] on div at bounding box center [353, 111] width 182 height 41
drag, startPoint x: 418, startPoint y: 103, endPoint x: 407, endPoint y: 101, distance: 11.2
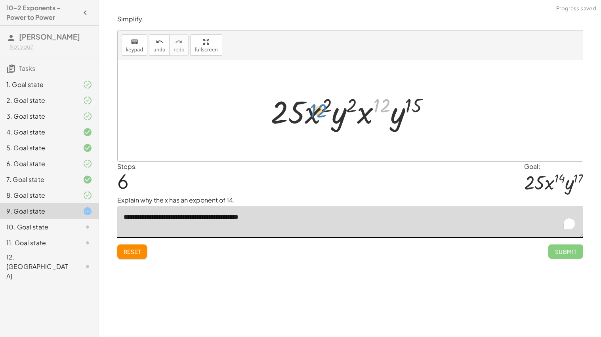
drag, startPoint x: 382, startPoint y: 105, endPoint x: 318, endPoint y: 110, distance: 64.4
click at [318, 110] on div at bounding box center [352, 111] width 173 height 41
drag, startPoint x: 367, startPoint y: 120, endPoint x: 313, endPoint y: 118, distance: 53.9
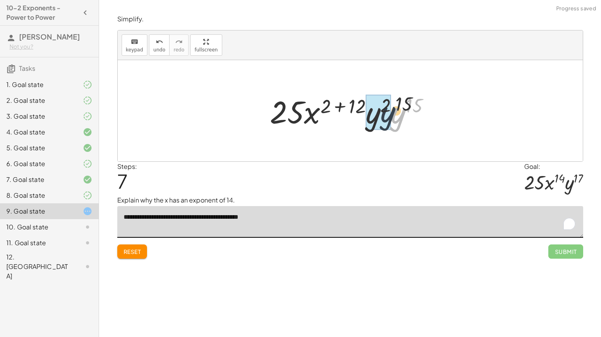
drag, startPoint x: 399, startPoint y: 124, endPoint x: 375, endPoint y: 122, distance: 24.2
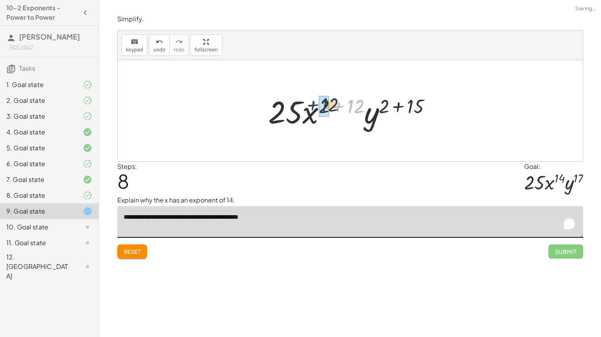
drag, startPoint x: 359, startPoint y: 108, endPoint x: 330, endPoint y: 106, distance: 29.0
click at [330, 106] on div at bounding box center [352, 111] width 177 height 41
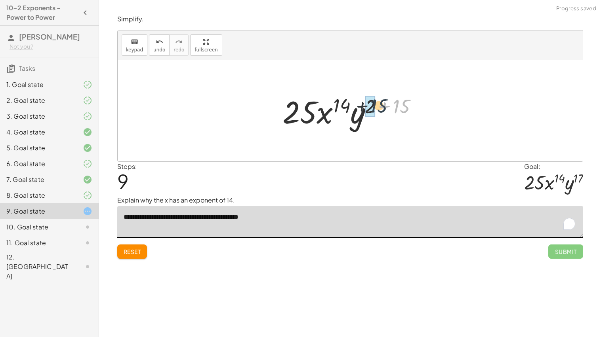
drag, startPoint x: 404, startPoint y: 104, endPoint x: 379, endPoint y: 103, distance: 25.4
click at [379, 103] on div at bounding box center [352, 111] width 149 height 41
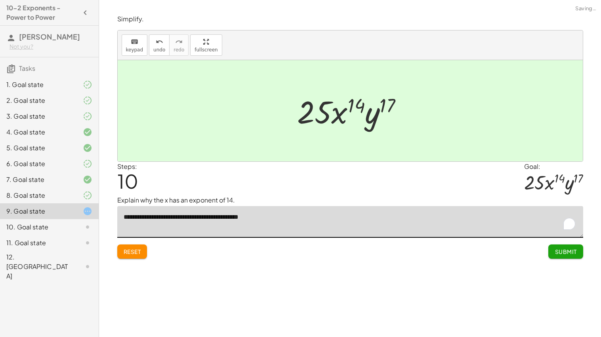
click at [551, 253] on button "Submit" at bounding box center [565, 252] width 34 height 14
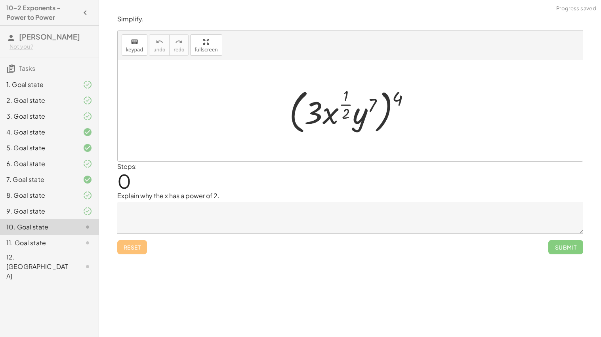
click at [265, 223] on textarea at bounding box center [350, 218] width 466 height 32
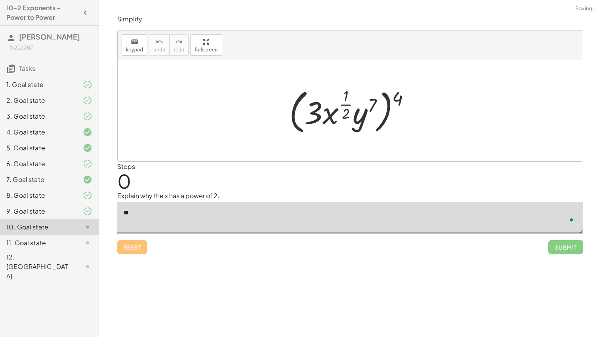
type textarea "*"
drag, startPoint x: 398, startPoint y: 93, endPoint x: 313, endPoint y: 106, distance: 85.7
click at [313, 106] on div at bounding box center [352, 110] width 135 height 51
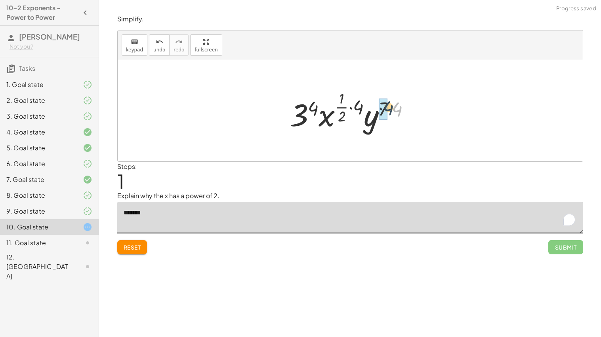
drag, startPoint x: 397, startPoint y: 109, endPoint x: 383, endPoint y: 107, distance: 13.9
drag, startPoint x: 361, startPoint y: 110, endPoint x: 341, endPoint y: 107, distance: 20.8
click at [341, 107] on div at bounding box center [353, 111] width 132 height 47
drag, startPoint x: 313, startPoint y: 107, endPoint x: 300, endPoint y: 116, distance: 16.1
drag, startPoint x: 360, startPoint y: 107, endPoint x: 346, endPoint y: 106, distance: 14.7
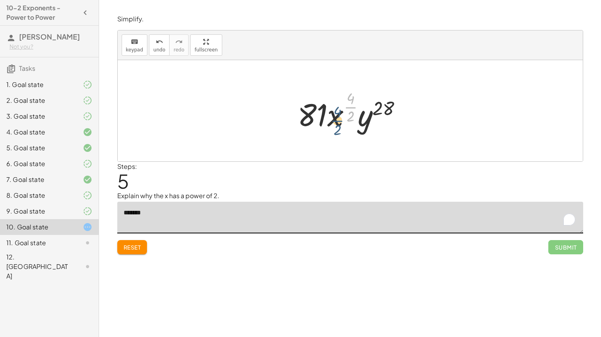
drag, startPoint x: 349, startPoint y: 103, endPoint x: 329, endPoint y: 110, distance: 21.7
click at [329, 110] on div at bounding box center [352, 111] width 119 height 47
drag, startPoint x: 388, startPoint y: 106, endPoint x: 371, endPoint y: 114, distance: 18.6
click at [371, 114] on div at bounding box center [352, 111] width 119 height 47
drag, startPoint x: 350, startPoint y: 108, endPoint x: 311, endPoint y: 108, distance: 38.4
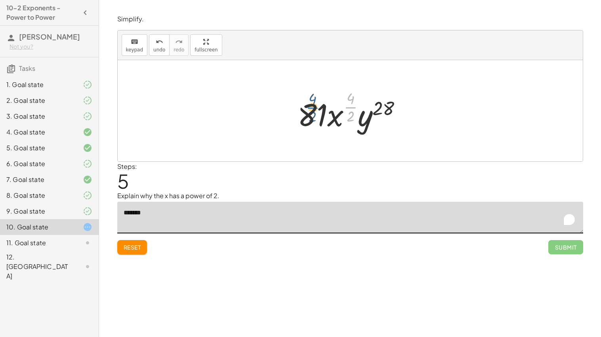
click at [311, 108] on div at bounding box center [352, 111] width 119 height 47
drag, startPoint x: 390, startPoint y: 110, endPoint x: 314, endPoint y: 121, distance: 77.2
click at [314, 121] on div at bounding box center [352, 111] width 119 height 47
drag, startPoint x: 364, startPoint y: 126, endPoint x: 332, endPoint y: 122, distance: 32.7
click at [332, 122] on div at bounding box center [352, 111] width 119 height 47
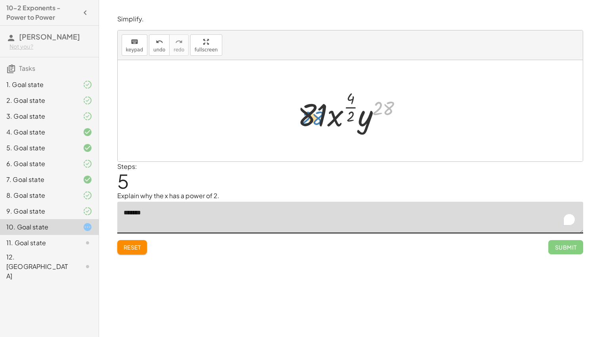
drag, startPoint x: 386, startPoint y: 107, endPoint x: 314, endPoint y: 116, distance: 72.2
click at [314, 116] on div at bounding box center [352, 111] width 119 height 47
drag, startPoint x: 350, startPoint y: 99, endPoint x: 388, endPoint y: 110, distance: 39.4
click at [388, 110] on div at bounding box center [352, 111] width 119 height 47
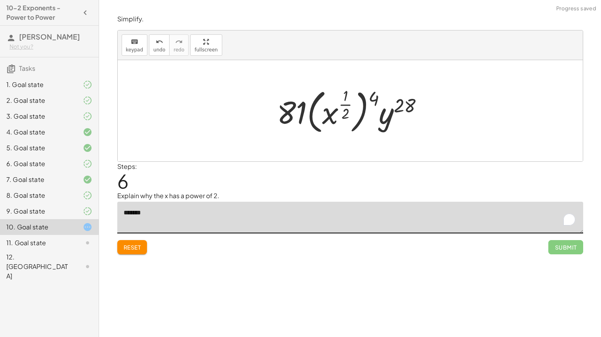
click at [344, 102] on div at bounding box center [353, 110] width 161 height 51
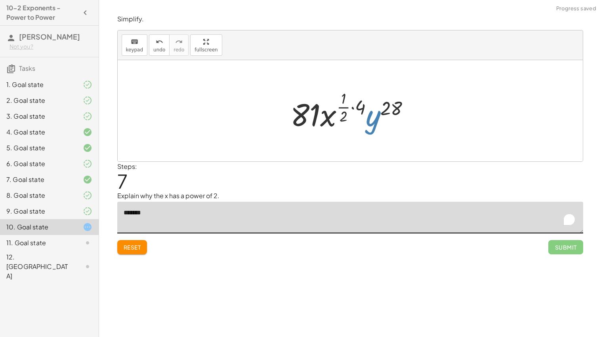
click at [369, 101] on div at bounding box center [353, 111] width 134 height 47
drag, startPoint x: 377, startPoint y: 124, endPoint x: 337, endPoint y: 114, distance: 42.1
click at [337, 114] on div at bounding box center [353, 111] width 134 height 47
drag, startPoint x: 359, startPoint y: 110, endPoint x: 344, endPoint y: 109, distance: 15.1
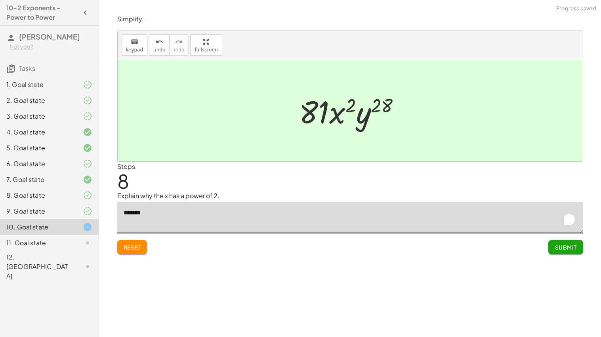
type textarea "*******"
click at [565, 242] on button "Submit" at bounding box center [565, 247] width 34 height 14
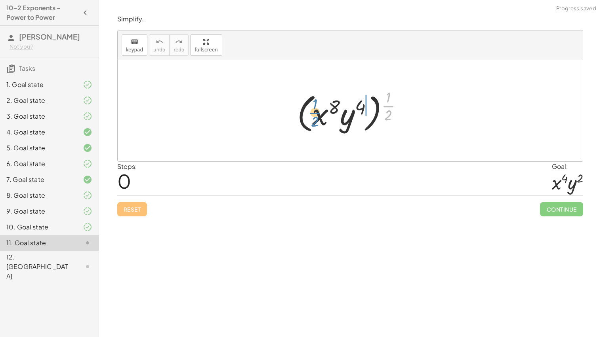
drag, startPoint x: 385, startPoint y: 104, endPoint x: 311, endPoint y: 111, distance: 74.0
click at [311, 111] on div at bounding box center [353, 110] width 120 height 49
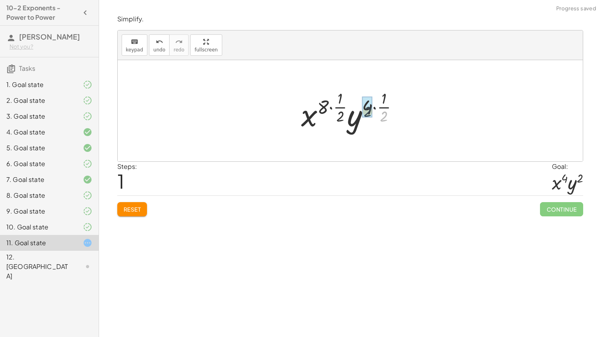
drag, startPoint x: 382, startPoint y: 117, endPoint x: 365, endPoint y: 112, distance: 17.7
drag, startPoint x: 353, startPoint y: 107, endPoint x: 335, endPoint y: 105, distance: 17.9
drag, startPoint x: 367, startPoint y: 112, endPoint x: 339, endPoint y: 105, distance: 28.7
click at [339, 105] on div at bounding box center [353, 111] width 78 height 47
drag, startPoint x: 323, startPoint y: 118, endPoint x: 355, endPoint y: 121, distance: 31.8
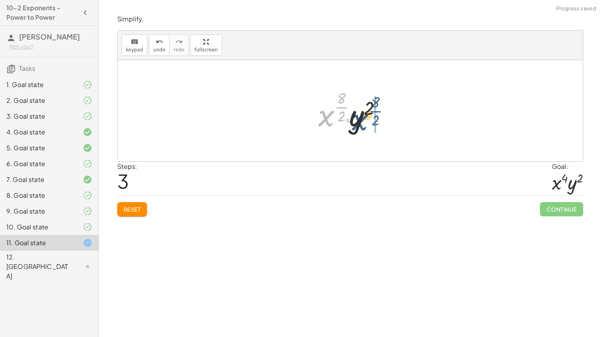
click at [355, 121] on div at bounding box center [353, 111] width 78 height 47
drag, startPoint x: 353, startPoint y: 122, endPoint x: 315, endPoint y: 120, distance: 38.5
click at [315, 120] on div at bounding box center [353, 111] width 78 height 47
click at [342, 114] on div at bounding box center [353, 111] width 78 height 47
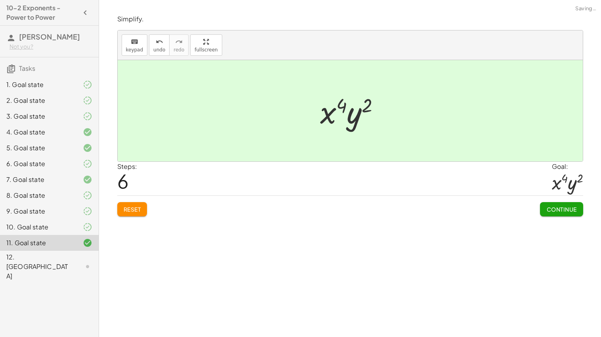
click at [573, 212] on span "Continue" at bounding box center [561, 209] width 30 height 7
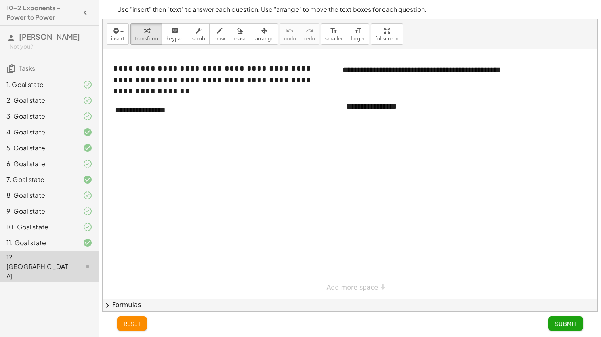
click at [234, 110] on div at bounding box center [350, 174] width 495 height 250
click at [202, 116] on div "**********" at bounding box center [166, 110] width 119 height 27
click at [415, 108] on div "**********" at bounding box center [397, 106] width 119 height 27
click at [143, 124] on div "**********" at bounding box center [166, 116] width 119 height 38
click at [575, 320] on button "Submit" at bounding box center [565, 324] width 34 height 14
